Goal: Obtain resource: Download file/media

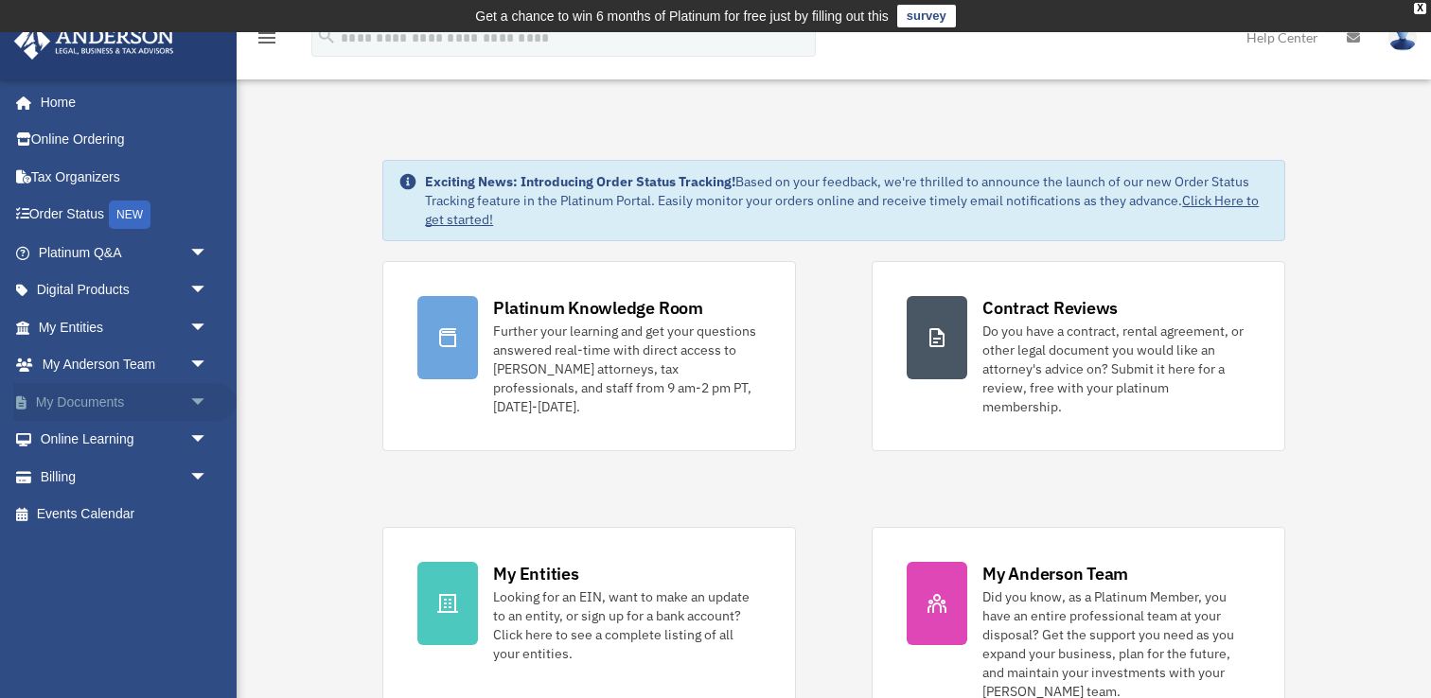
click at [110, 408] on link "My Documents arrow_drop_down" at bounding box center [124, 402] width 223 height 38
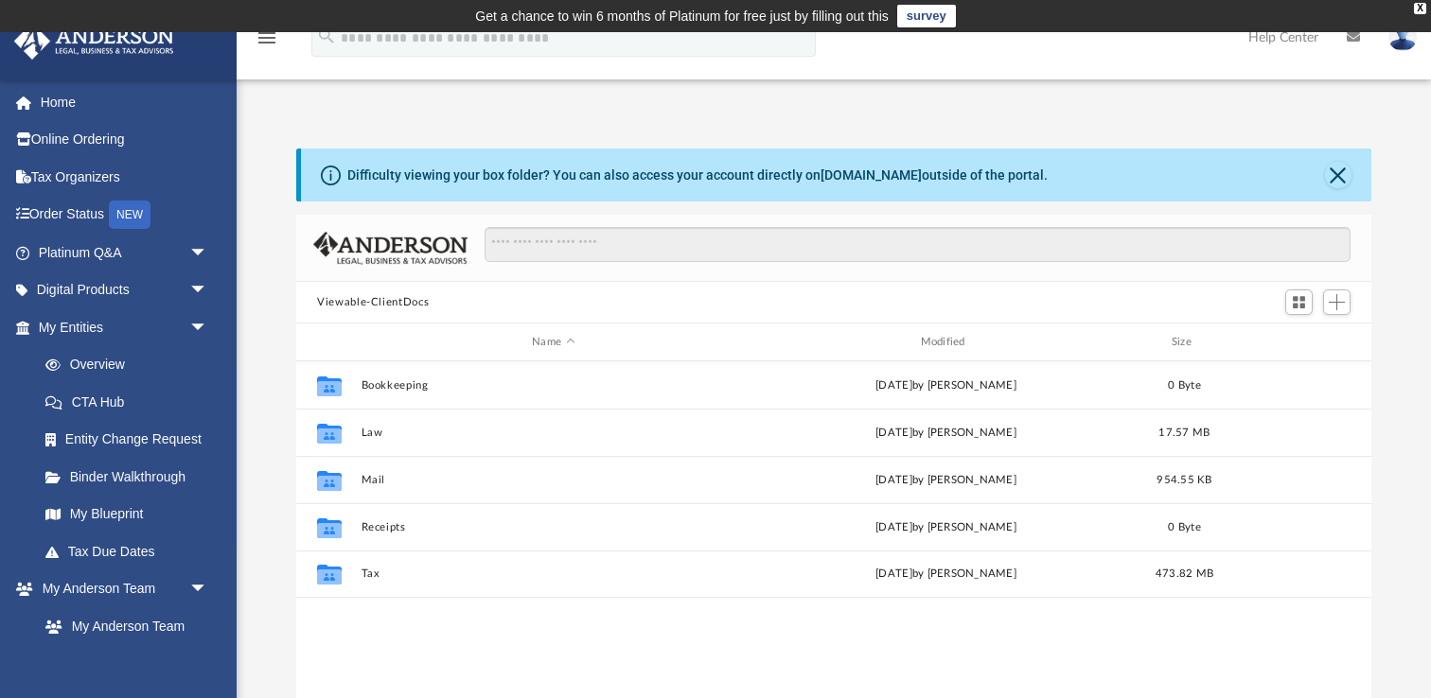
scroll to position [430, 1074]
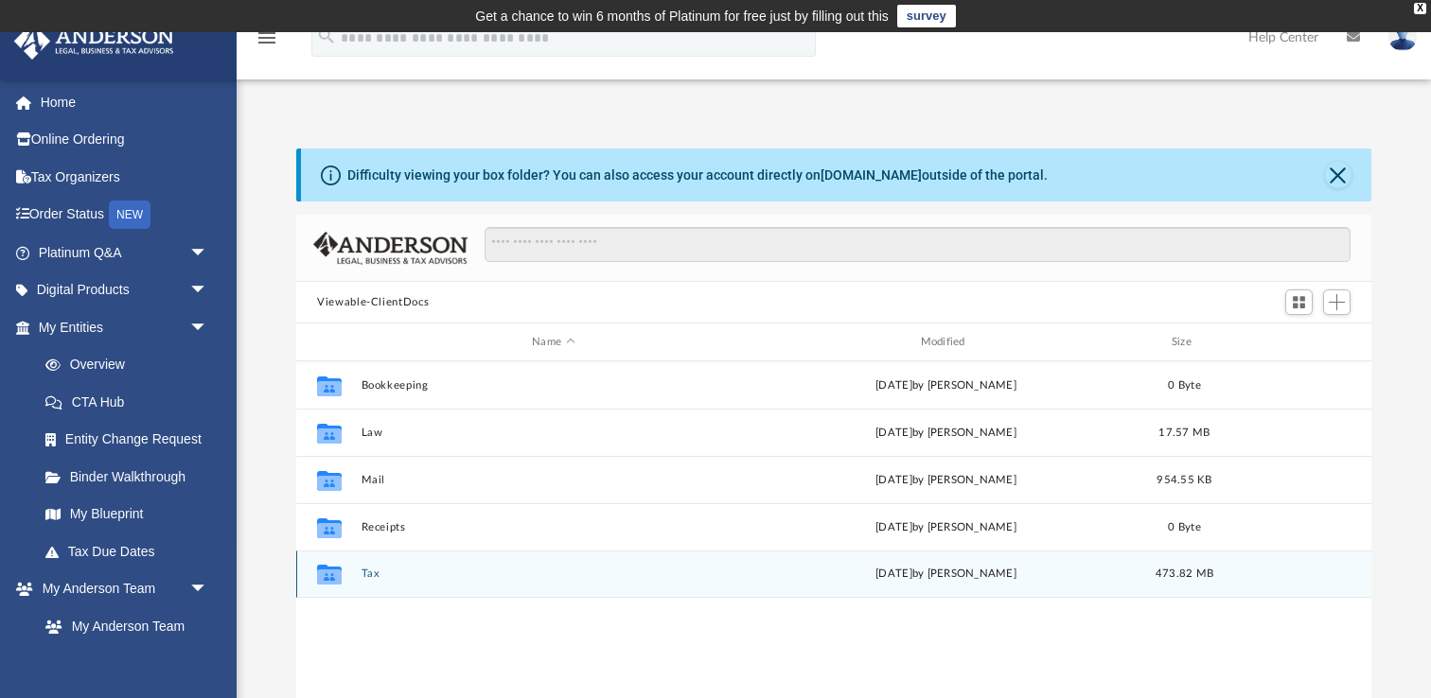
click at [380, 581] on div "Collaborated Folder Tax [DATE] by [PERSON_NAME] 473.82 MB" at bounding box center [833, 574] width 1075 height 47
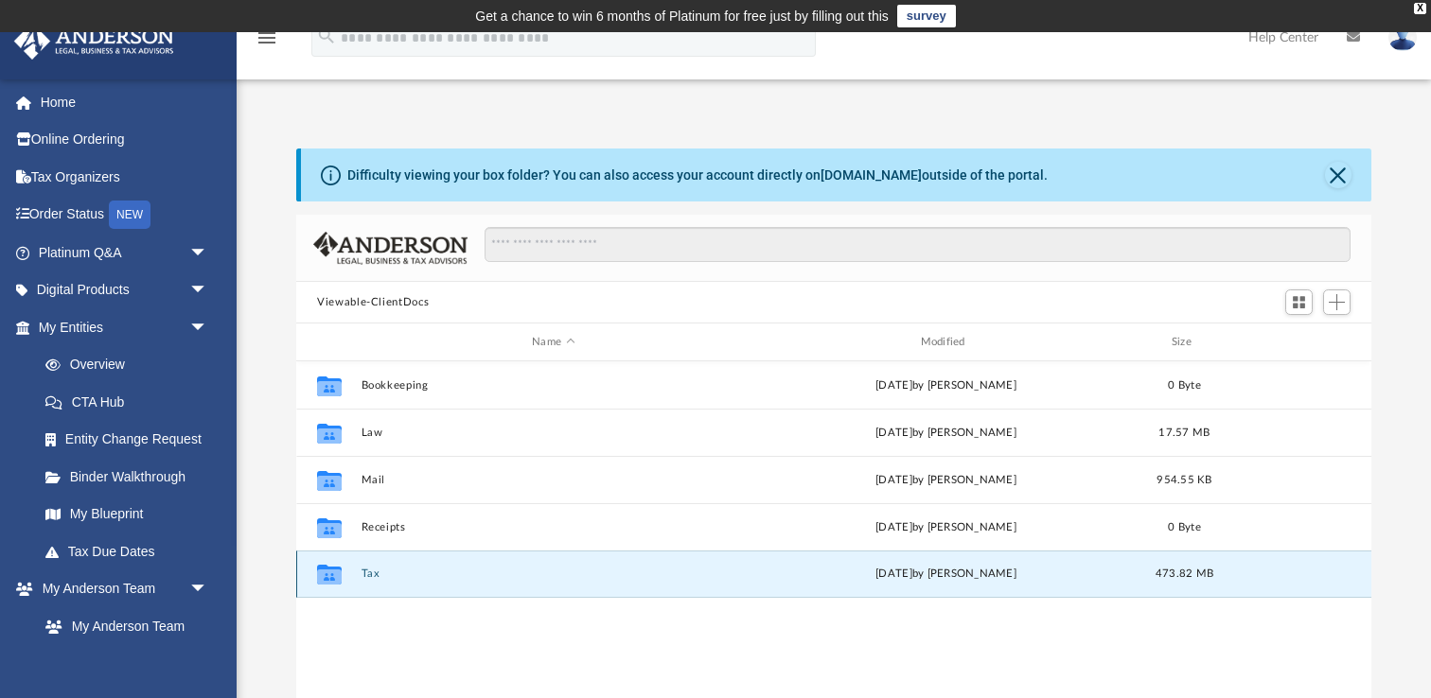
click at [360, 578] on div "Collaborated Folder Tax [DATE] by [PERSON_NAME] 473.82 MB" at bounding box center [833, 574] width 1075 height 47
click at [329, 574] on icon "grid" at bounding box center [329, 577] width 25 height 15
click at [370, 574] on button "Tax" at bounding box center [553, 574] width 384 height 12
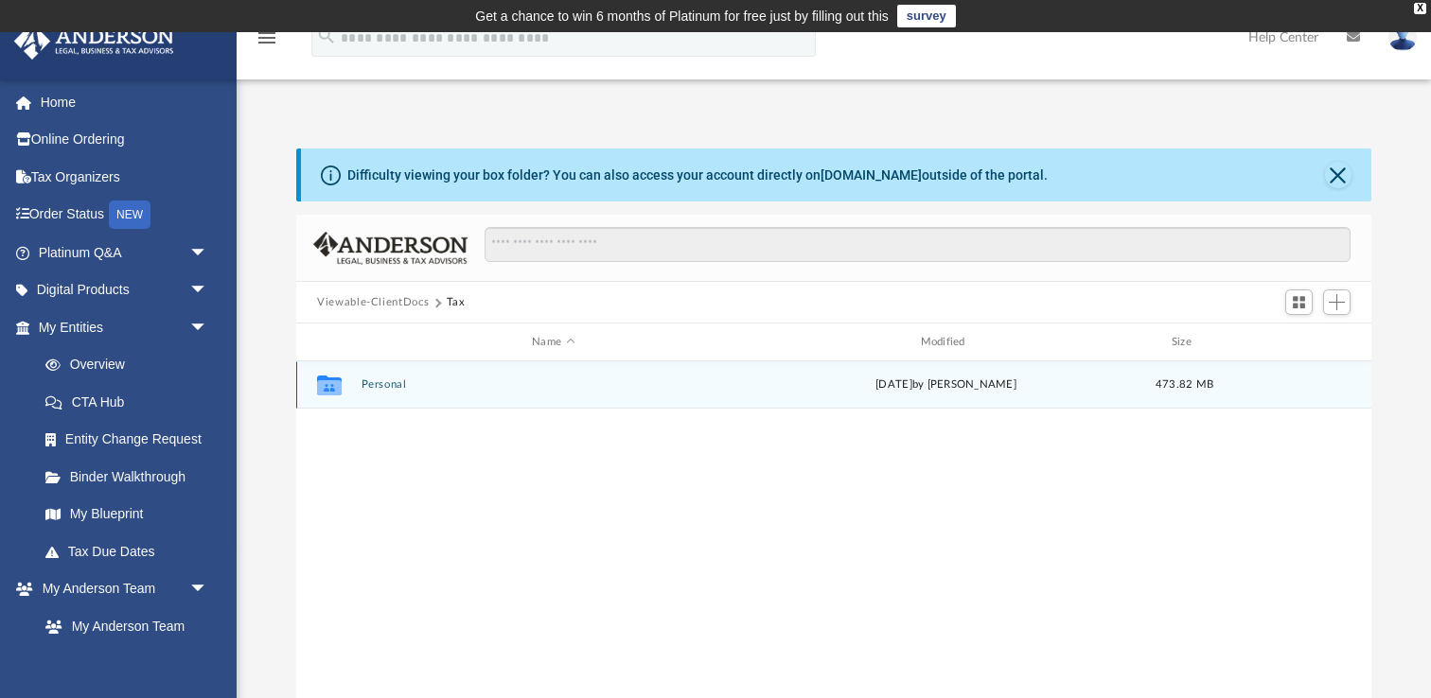
click at [384, 382] on button "Personal" at bounding box center [553, 384] width 384 height 12
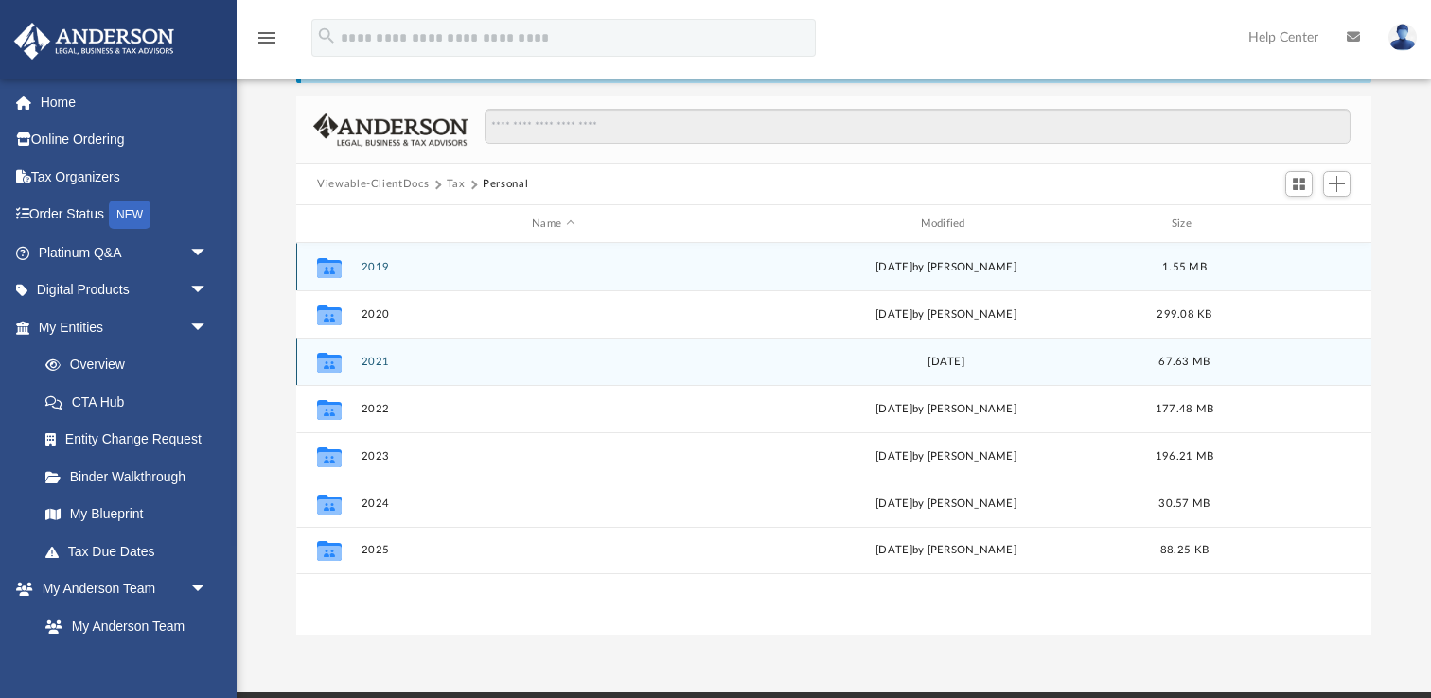
scroll to position [129, 0]
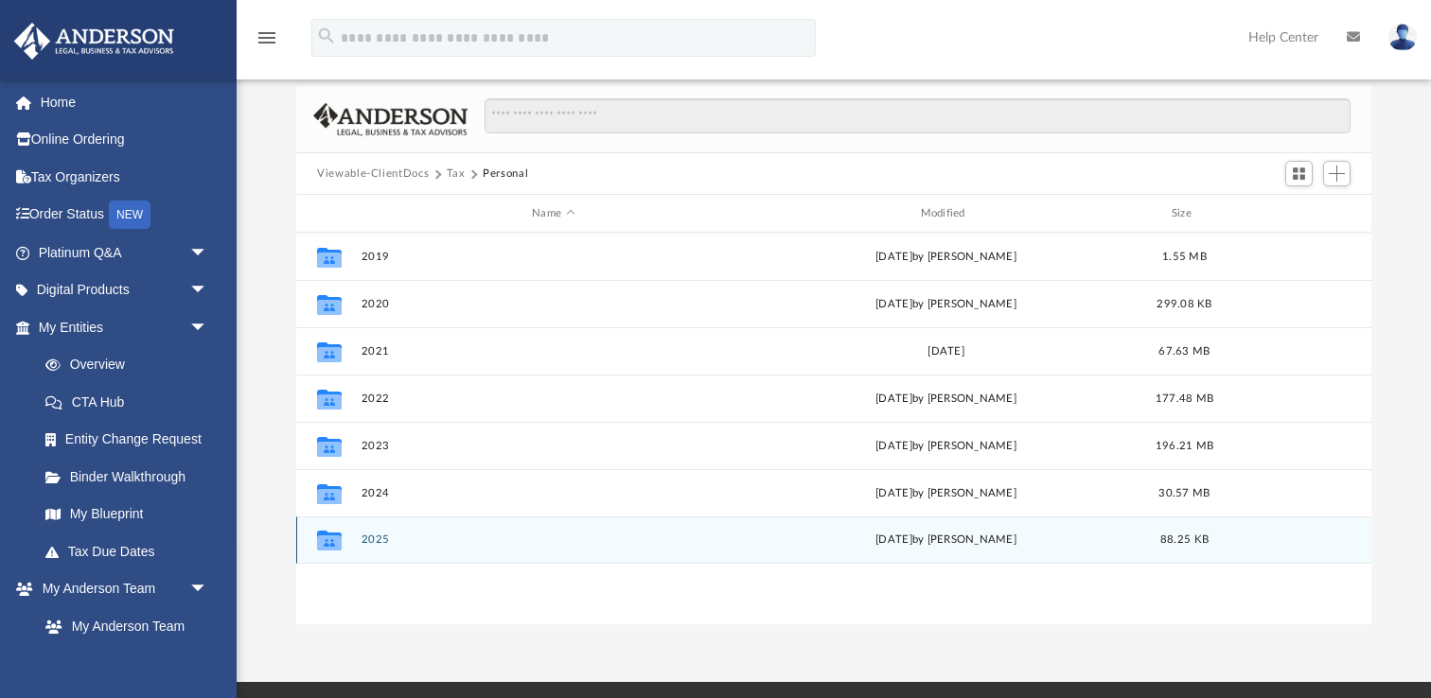
click at [376, 538] on button "2025" at bounding box center [553, 540] width 384 height 12
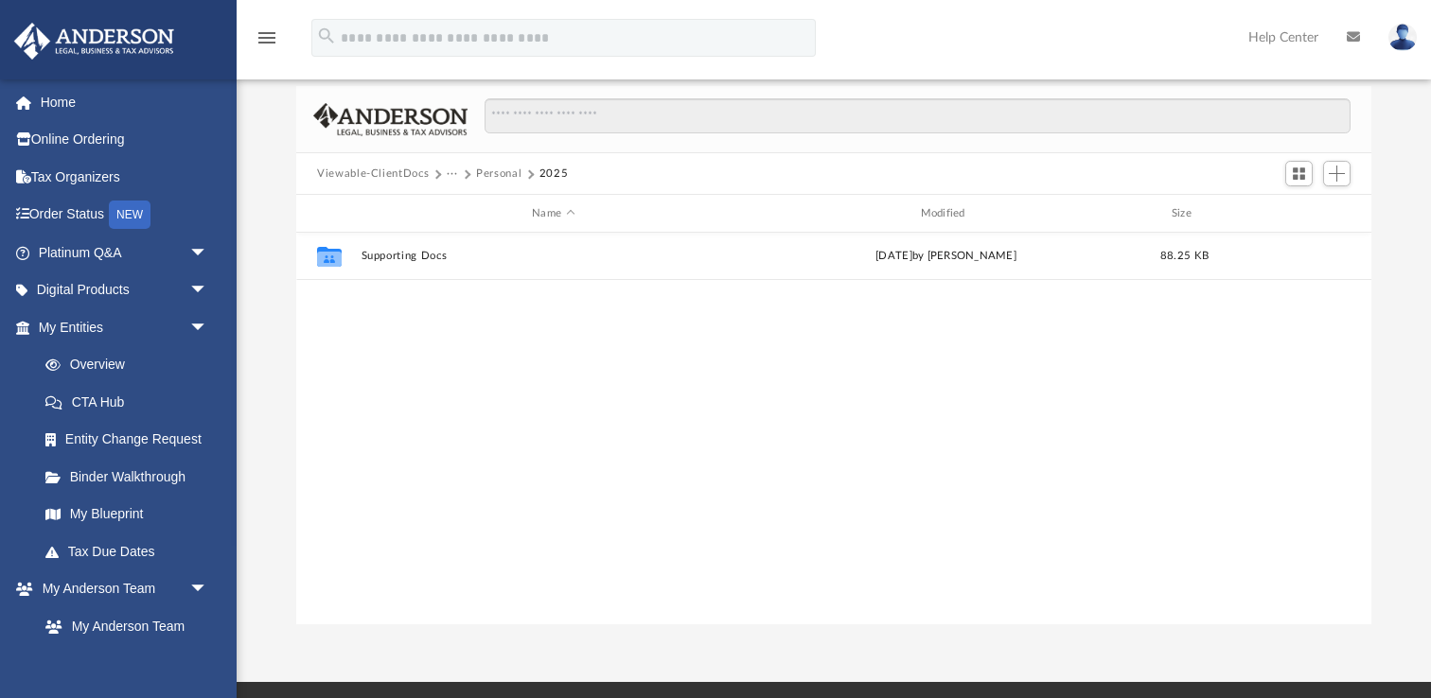
click at [495, 175] on button "Personal" at bounding box center [498, 174] width 45 height 17
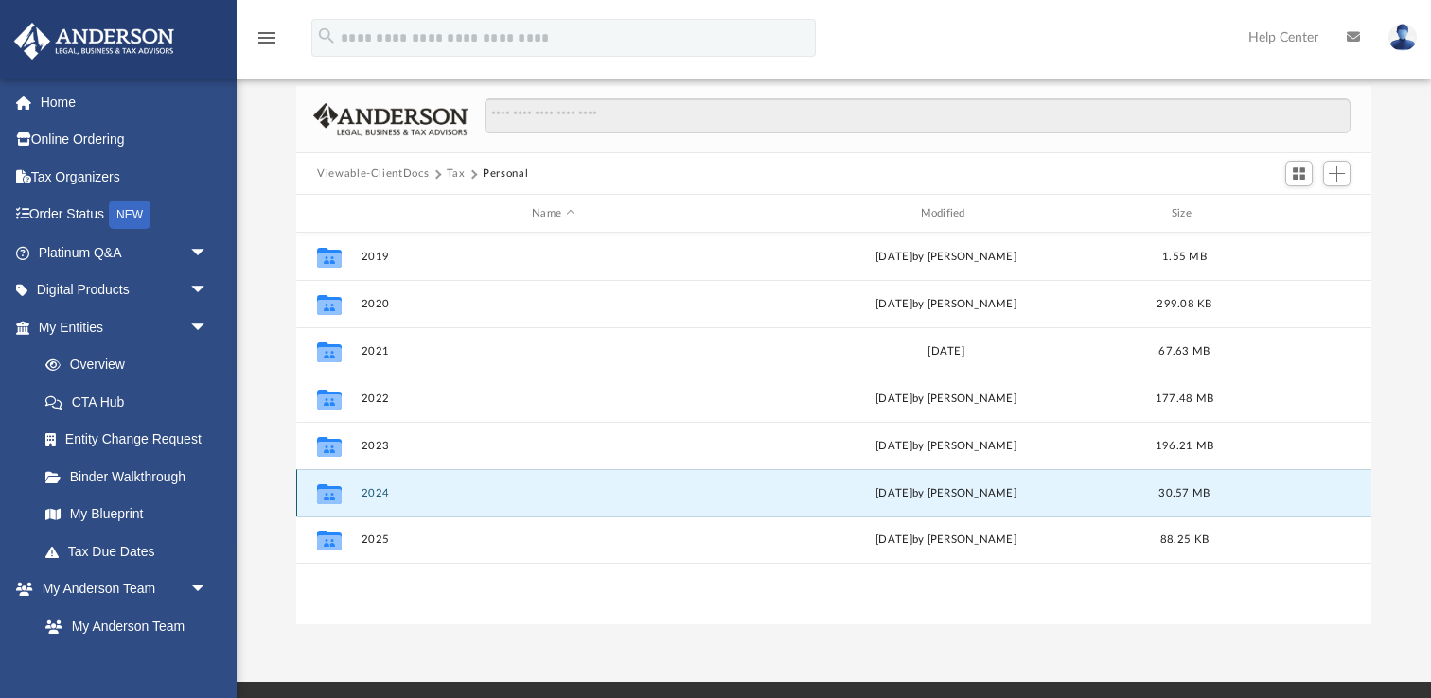
click at [375, 490] on button "2024" at bounding box center [553, 493] width 384 height 12
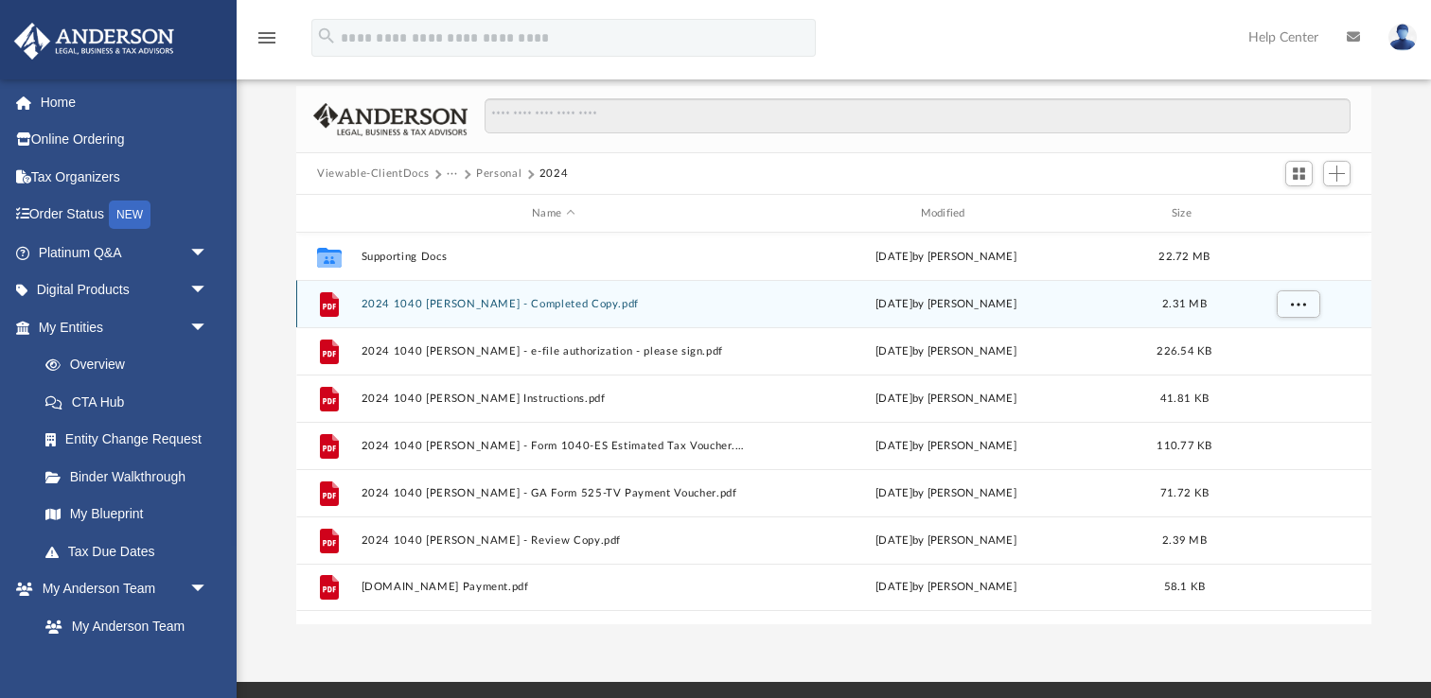
click at [461, 301] on button "2024 1040 Khosravani, Reza - Completed Copy.pdf" at bounding box center [553, 304] width 384 height 12
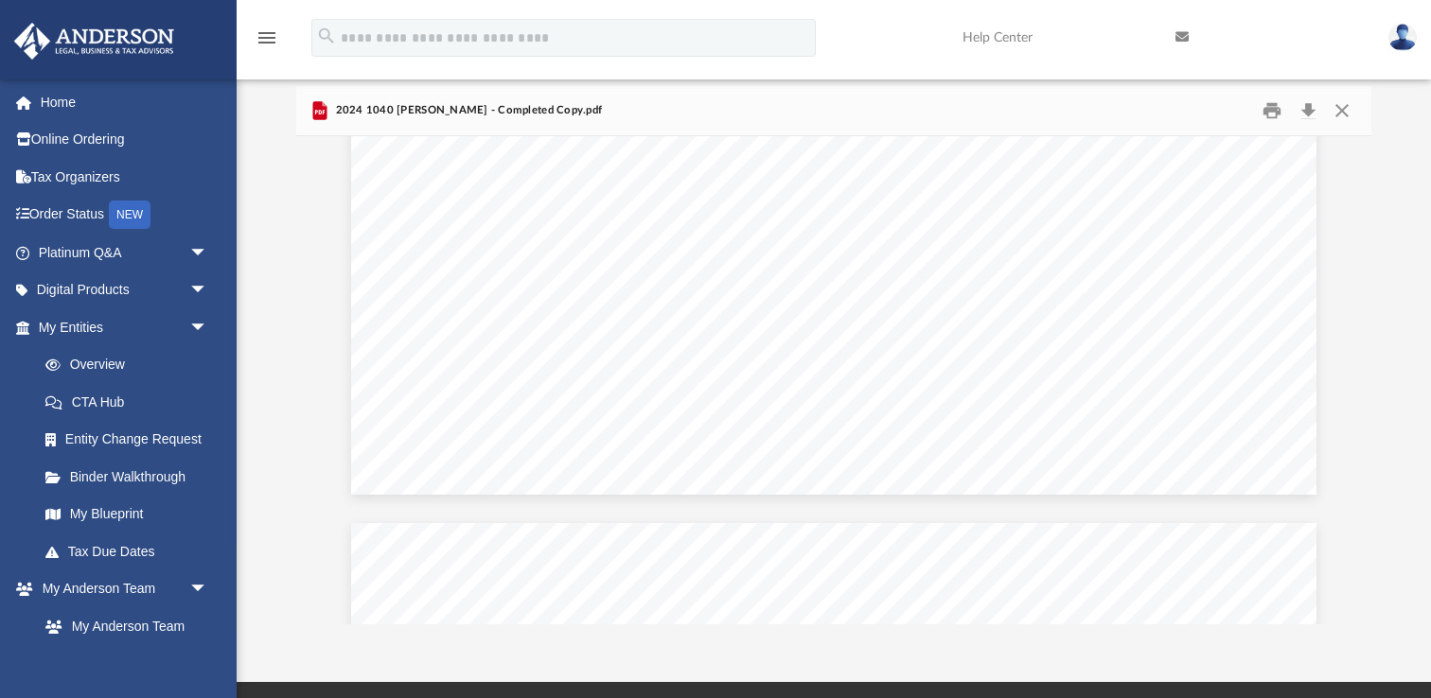
scroll to position [54263, 0]
